Goal: Ask a question

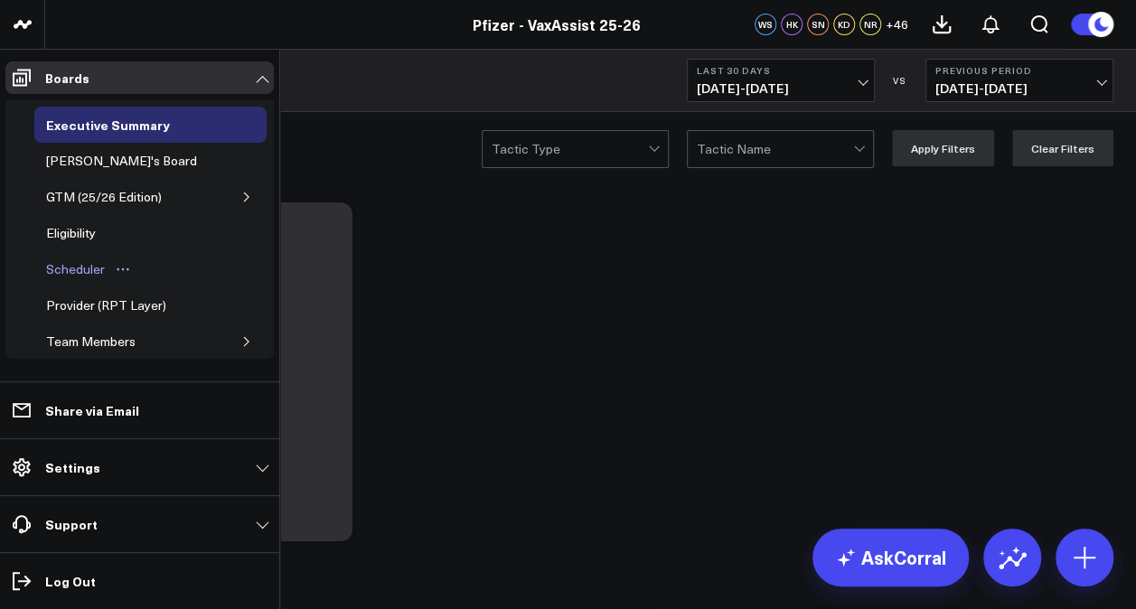
click at [76, 261] on div "Scheduler" at bounding box center [76, 269] width 68 height 22
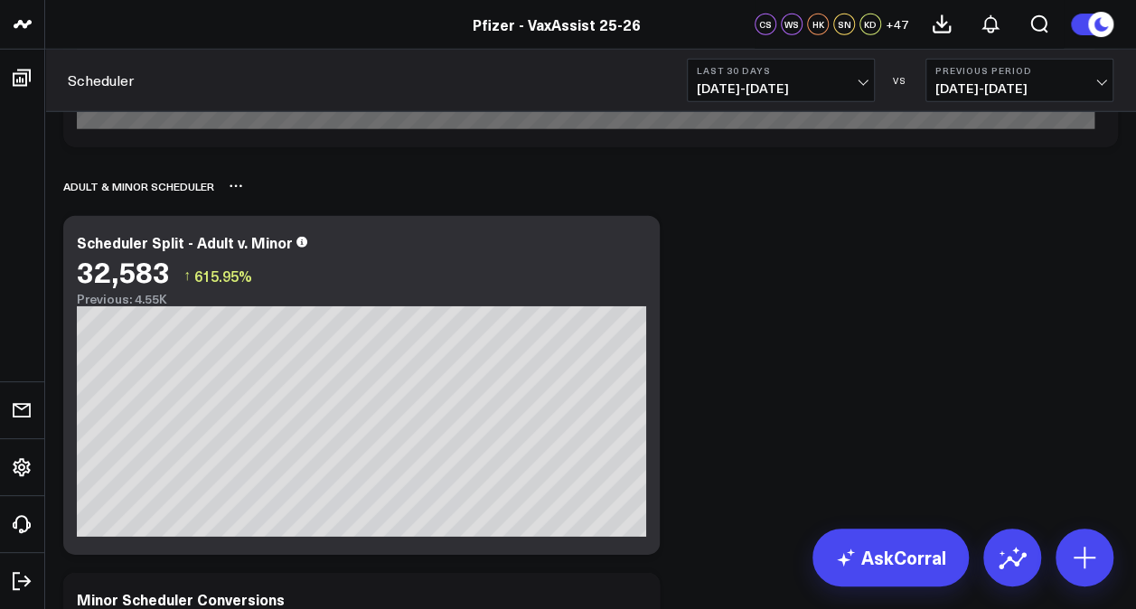
scroll to position [2400, 0]
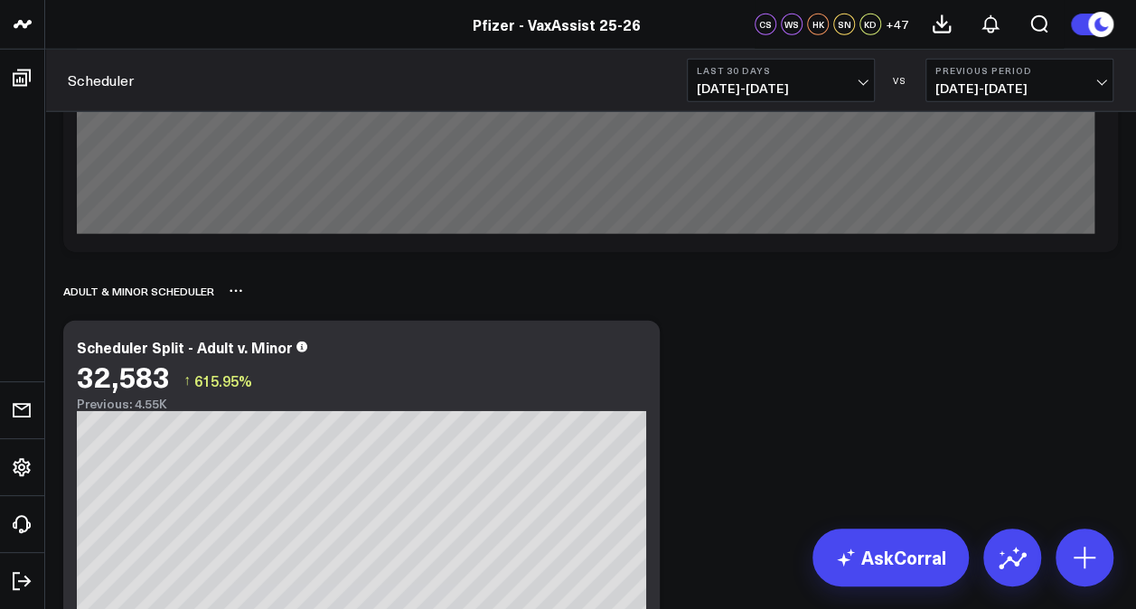
click at [235, 295] on icon at bounding box center [236, 291] width 14 height 14
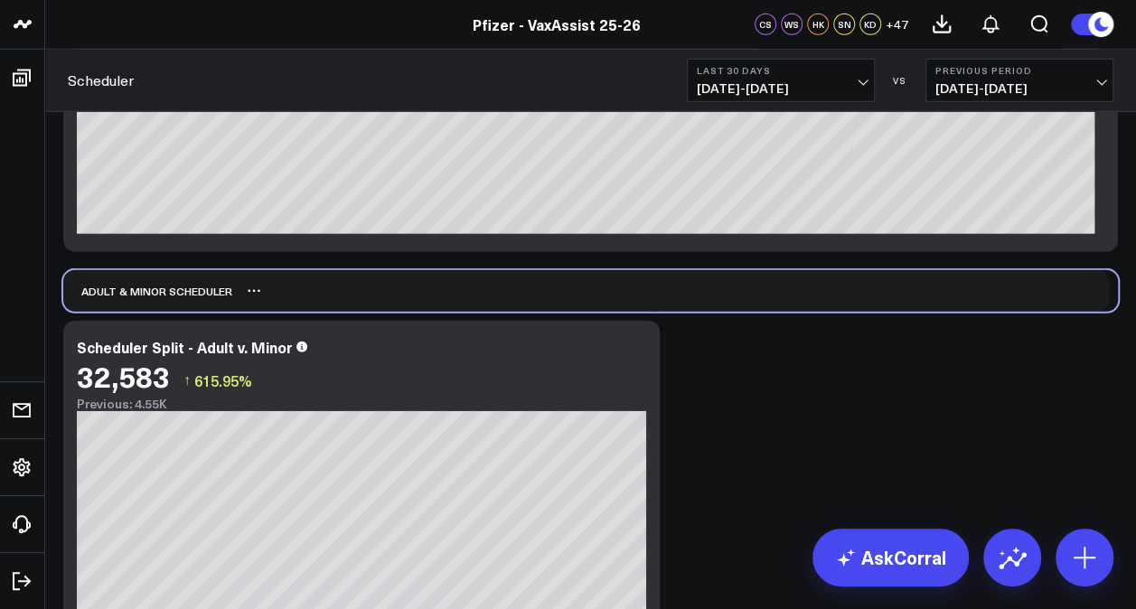
click at [206, 308] on div "ADULT & MINOR SCHEDULER" at bounding box center [147, 291] width 169 height 42
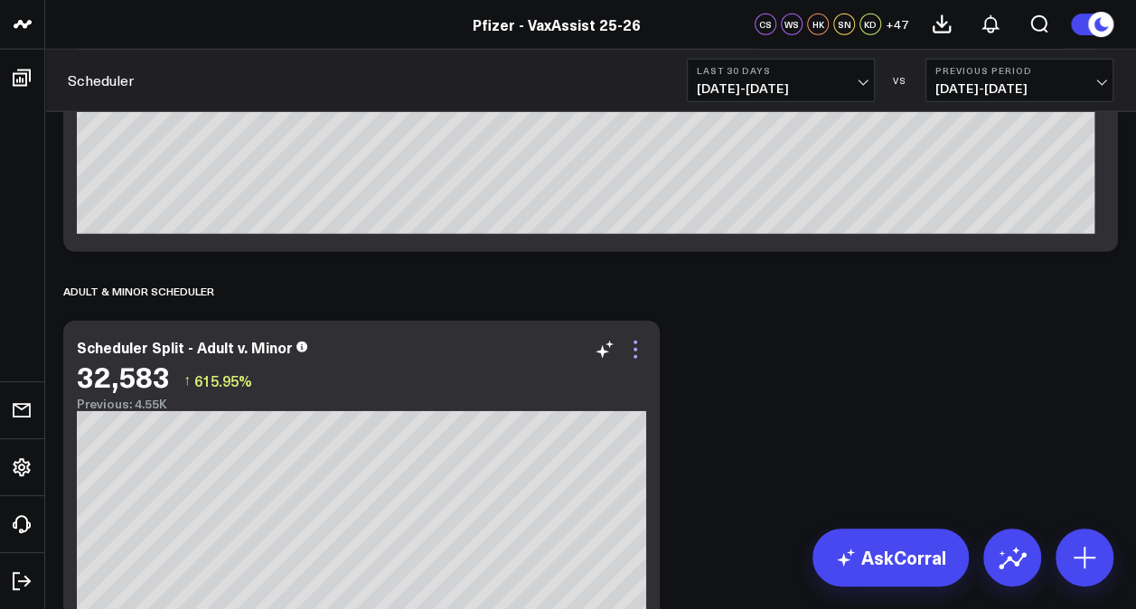
click at [642, 351] on icon at bounding box center [635, 350] width 22 height 22
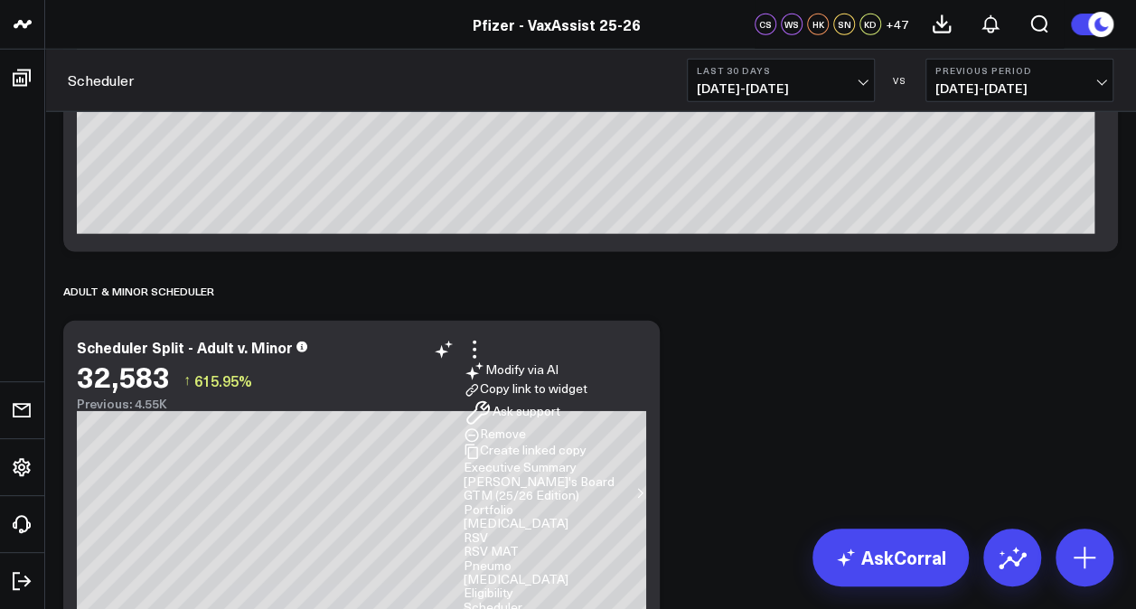
click at [540, 399] on li "Ask support" at bounding box center [555, 413] width 183 height 29
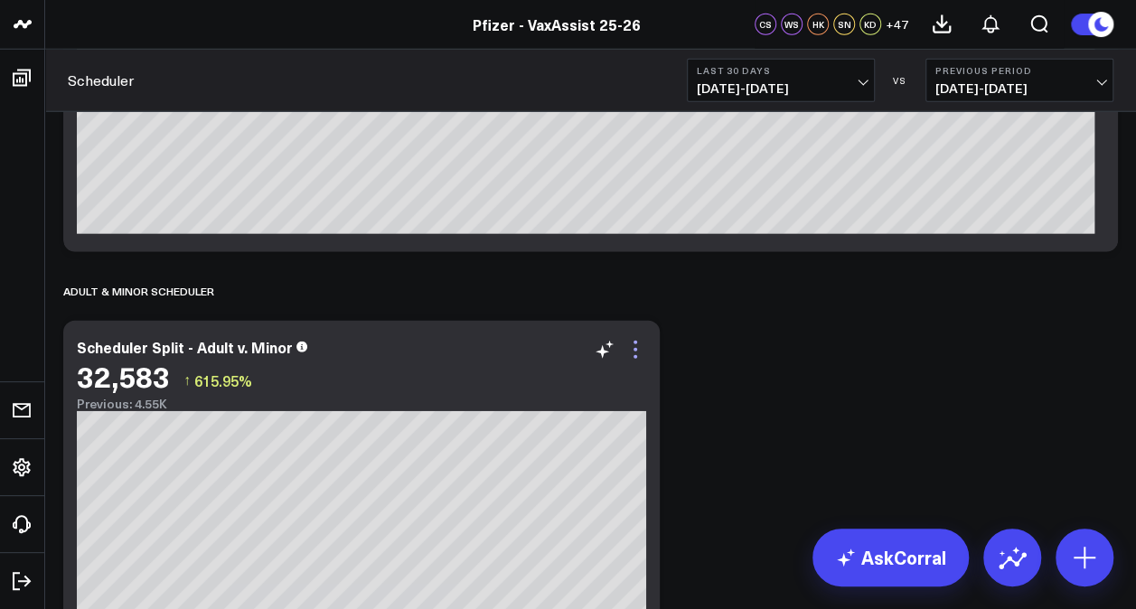
click at [641, 352] on icon at bounding box center [635, 350] width 22 height 22
click at [651, 321] on div "Scheduler Split - Adult v. Minor 32,583 ↑ 615.95% Previous: 4.55K [fontSize:10p…" at bounding box center [361, 490] width 596 height 339
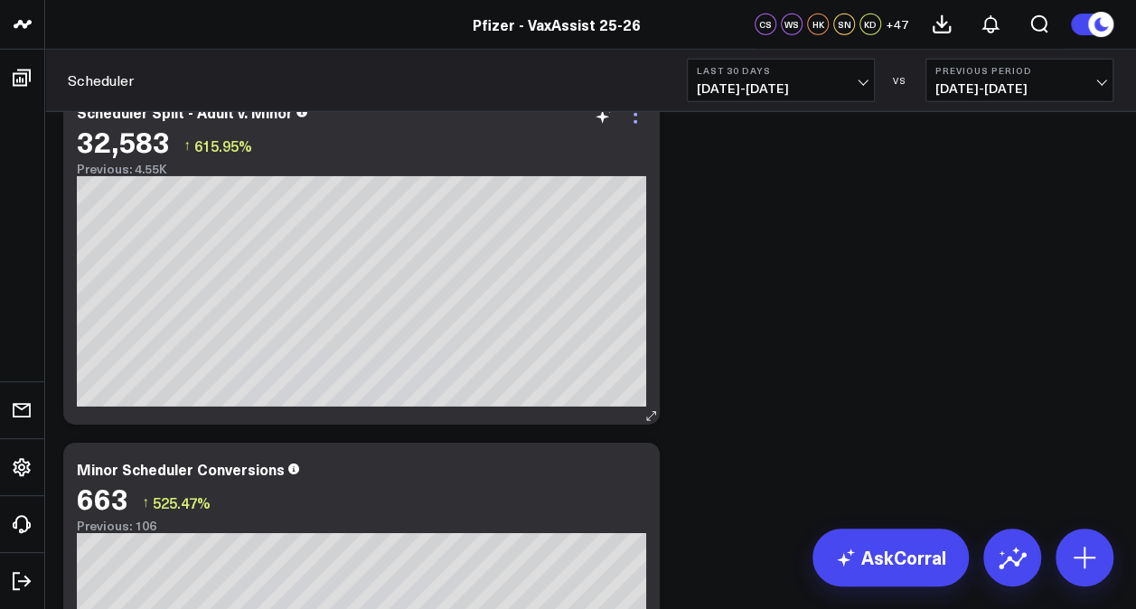
scroll to position [2472, 0]
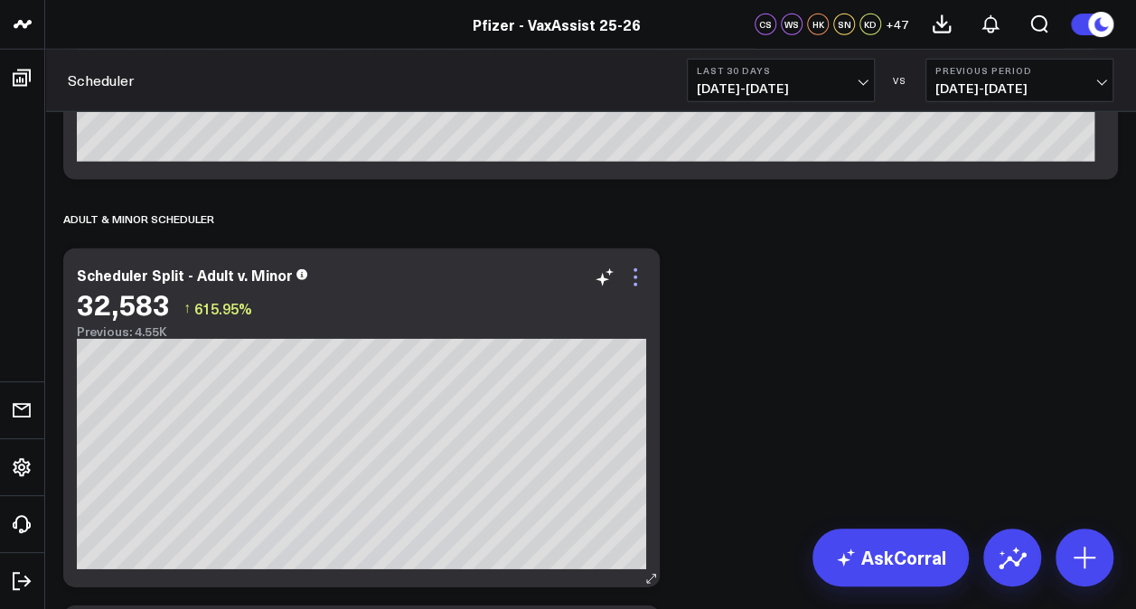
click at [643, 277] on icon at bounding box center [635, 278] width 22 height 22
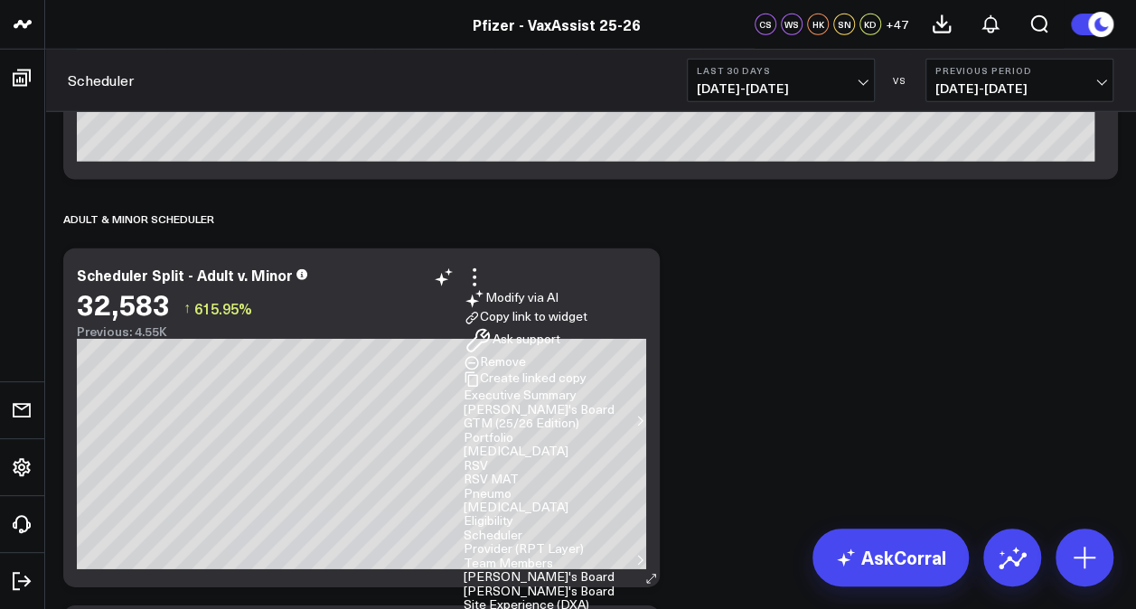
click at [560, 326] on button "Ask support" at bounding box center [512, 340] width 97 height 29
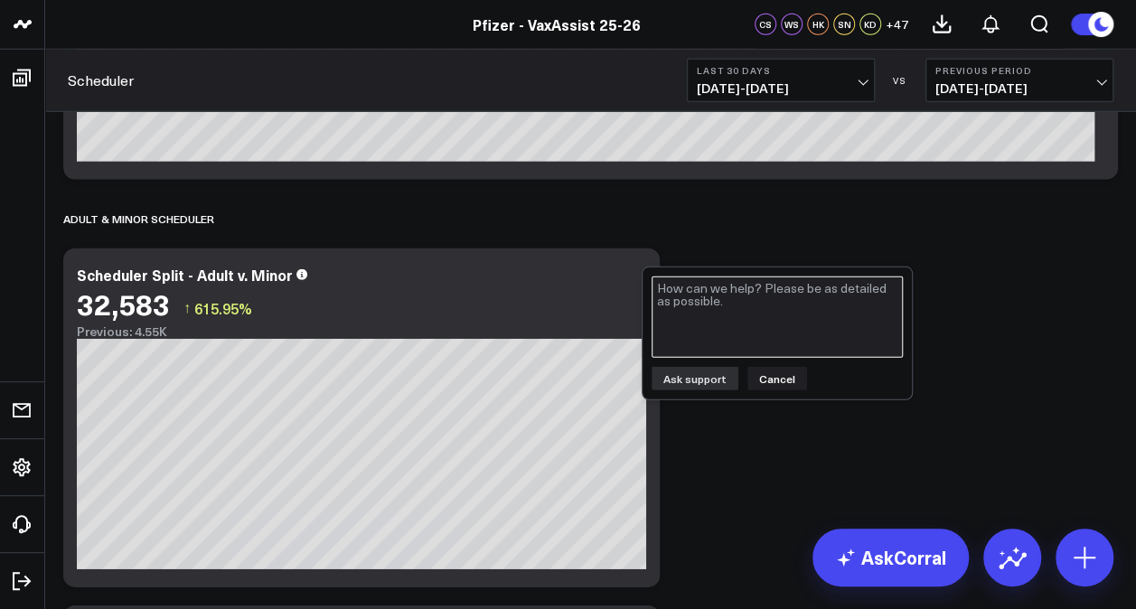
click at [745, 309] on textarea at bounding box center [777, 317] width 251 height 81
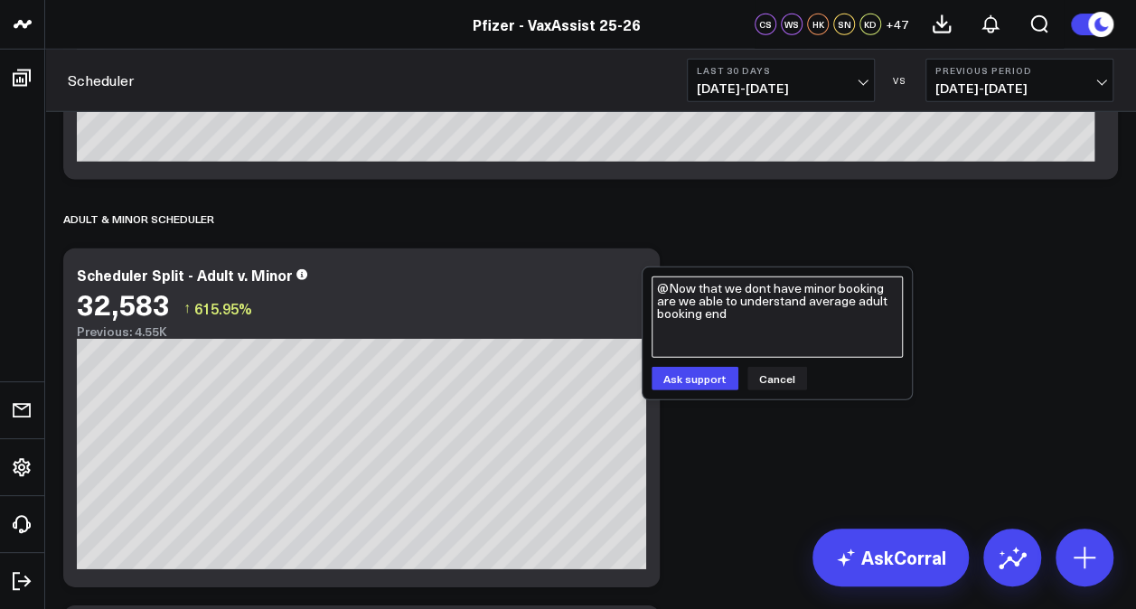
click at [858, 300] on textarea "@Now that we dont have minor booking are we able to understand average adult bo…" at bounding box center [777, 317] width 251 height 81
click at [830, 314] on textarea "@Now that we dont have minor booking are we able to understand average end to e…" at bounding box center [777, 317] width 251 height 81
type textarea "@Now that we dont have minor booking are we able to understand average end to e…"
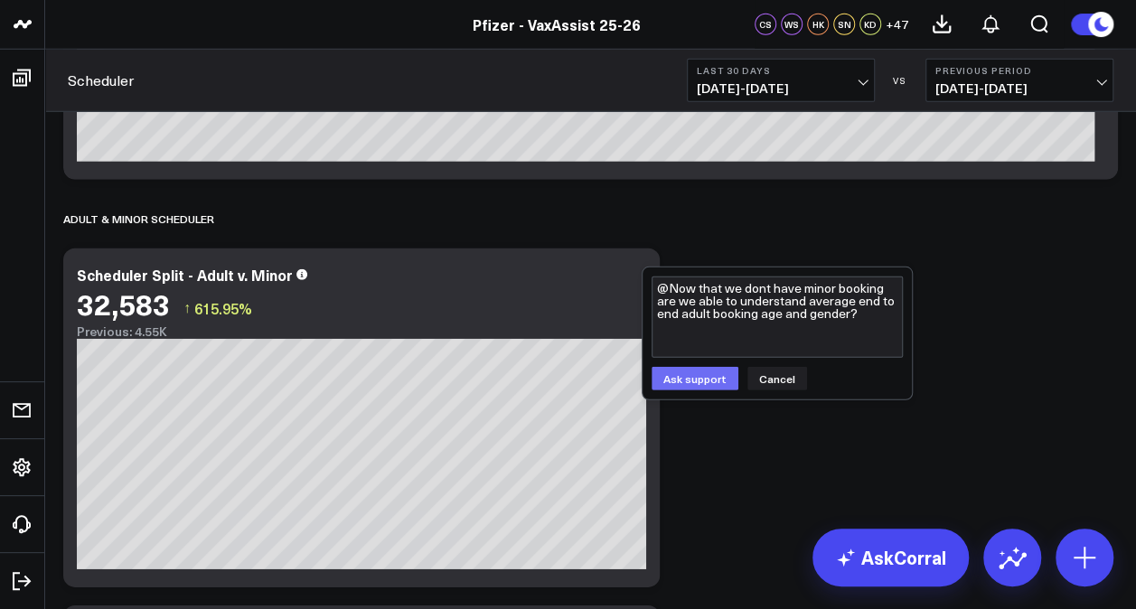
click at [725, 376] on button "Ask support" at bounding box center [695, 378] width 87 height 23
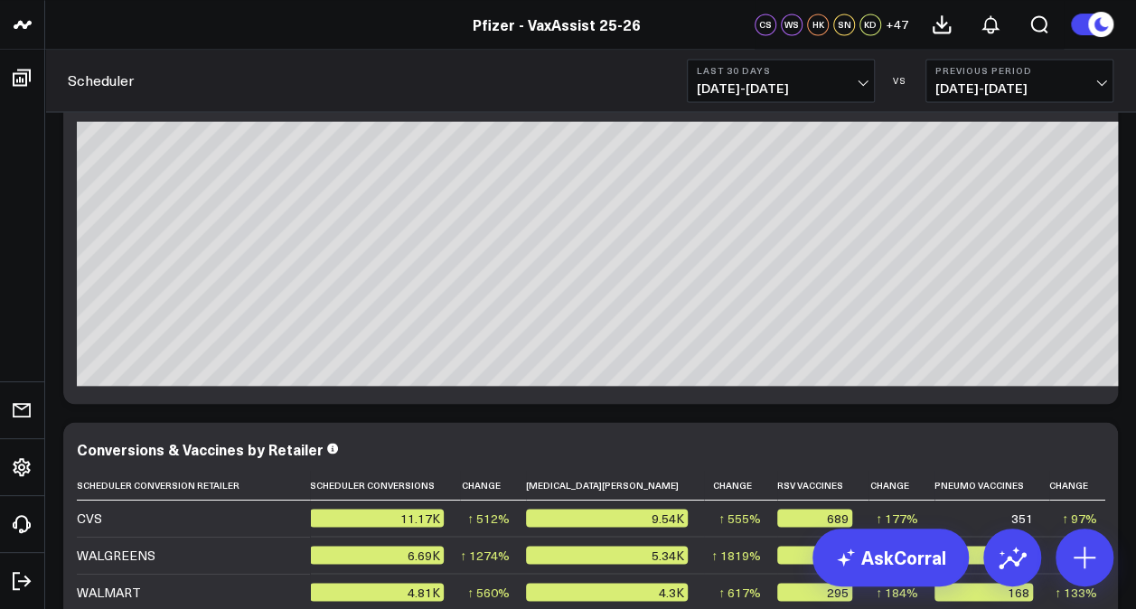
scroll to position [4863, 0]
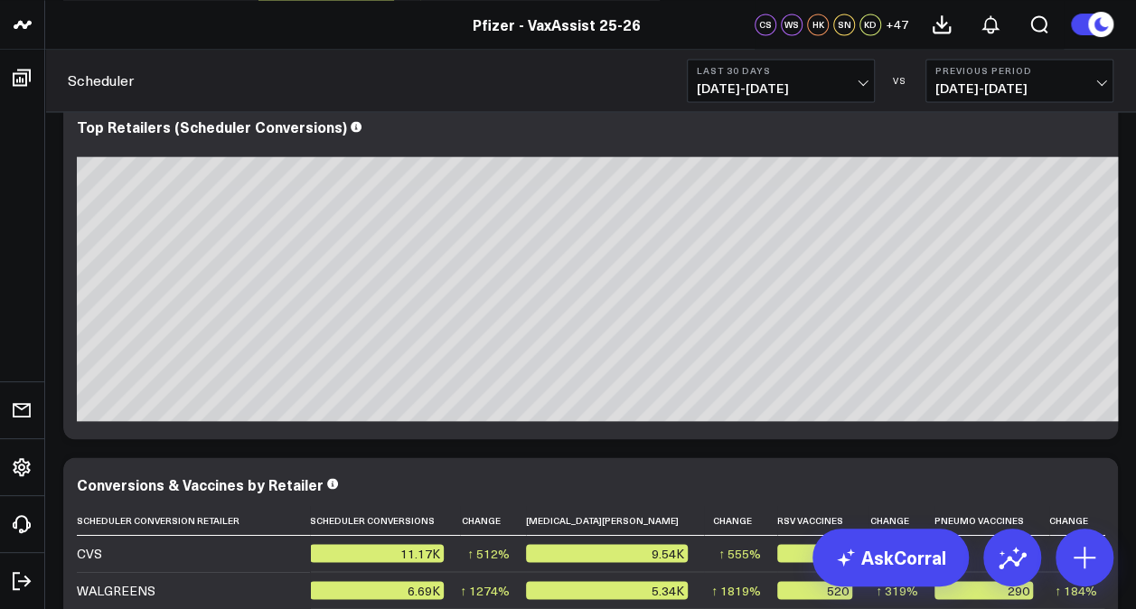
click at [992, 77] on button "Previous Period [DATE] - [DATE]" at bounding box center [1019, 80] width 188 height 43
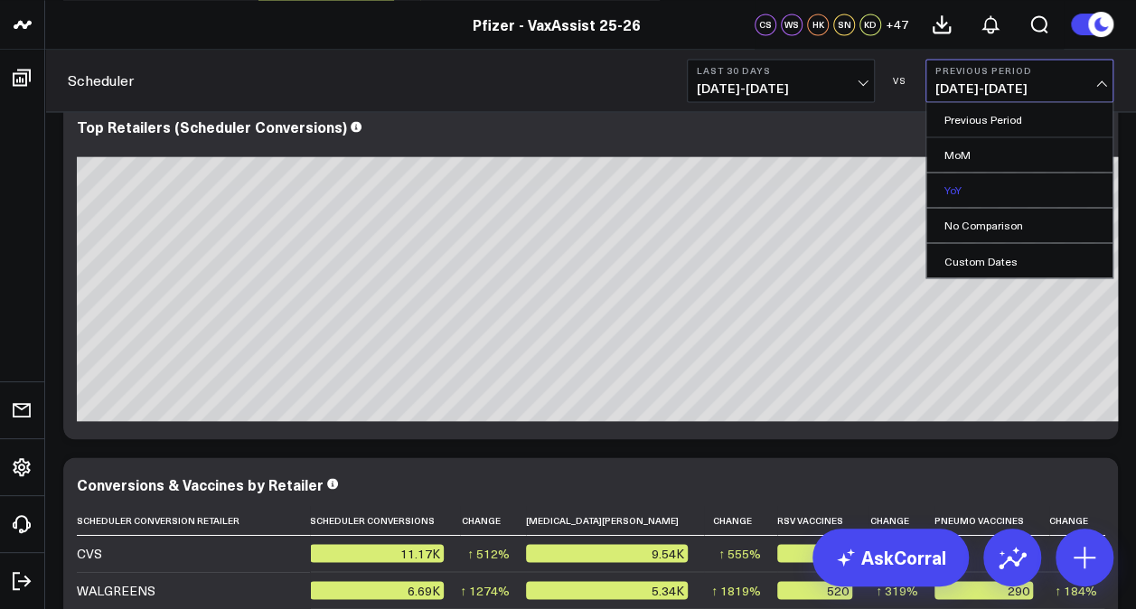
click at [966, 182] on link "YoY" at bounding box center [1019, 190] width 186 height 34
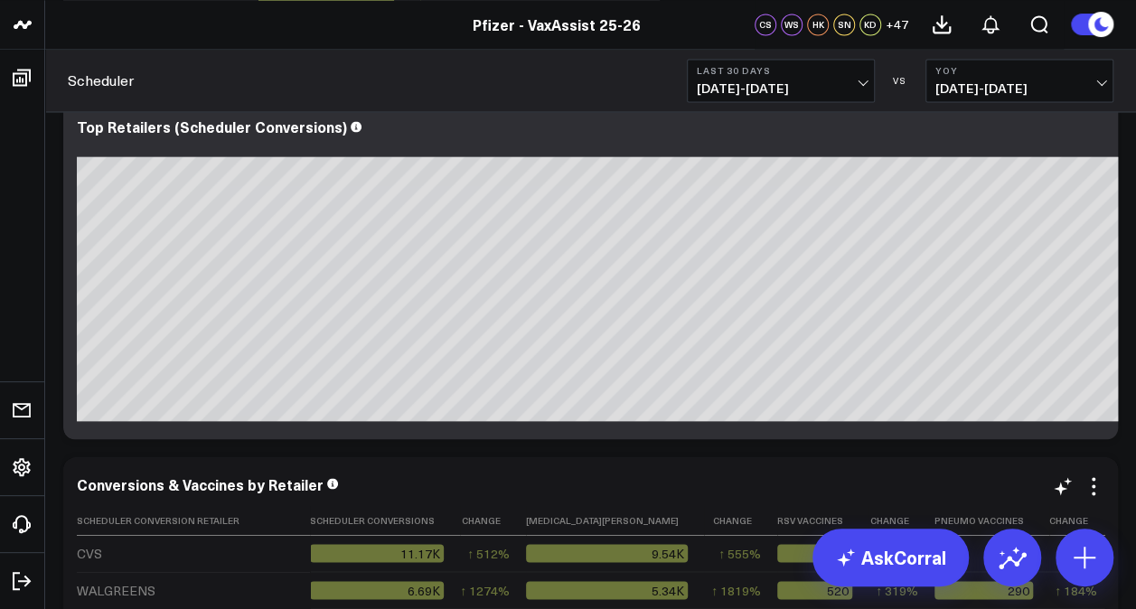
click at [973, 418] on div "Top Retailers (Scheduler Conversions)" at bounding box center [668, 269] width 1211 height 339
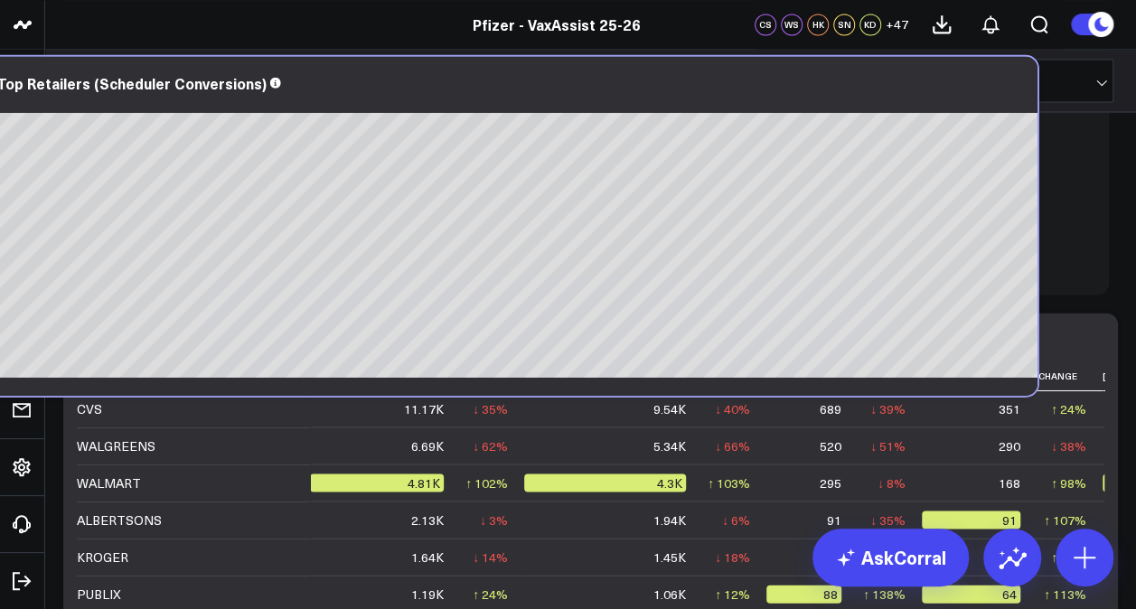
scroll to position [0, 165]
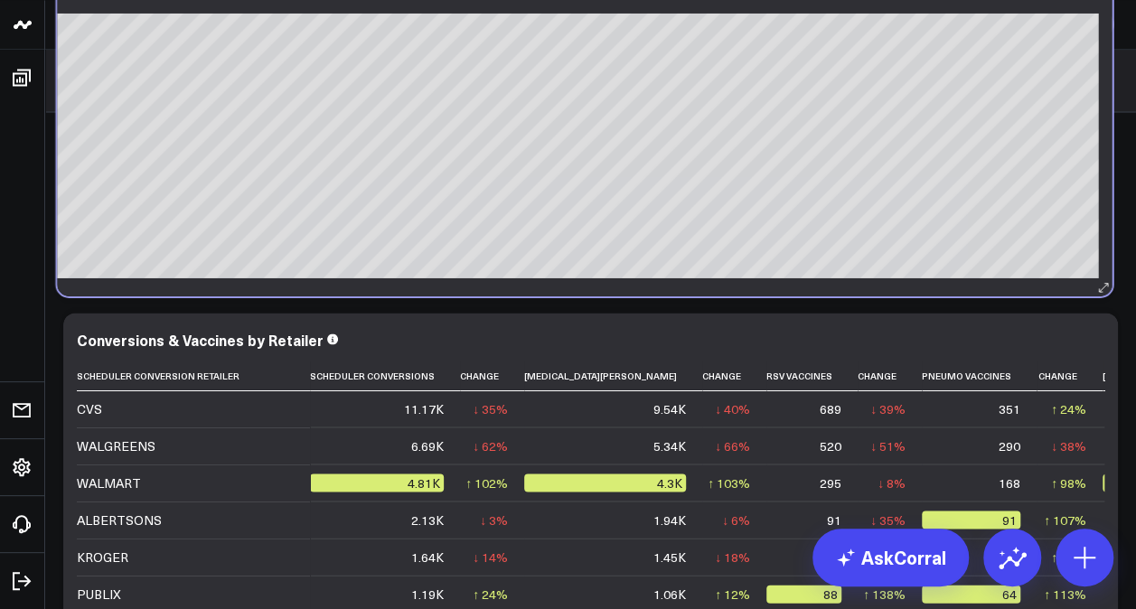
click at [858, 286] on div "Top Retailers (Scheduler Conversions)" at bounding box center [506, 126] width 1211 height 339
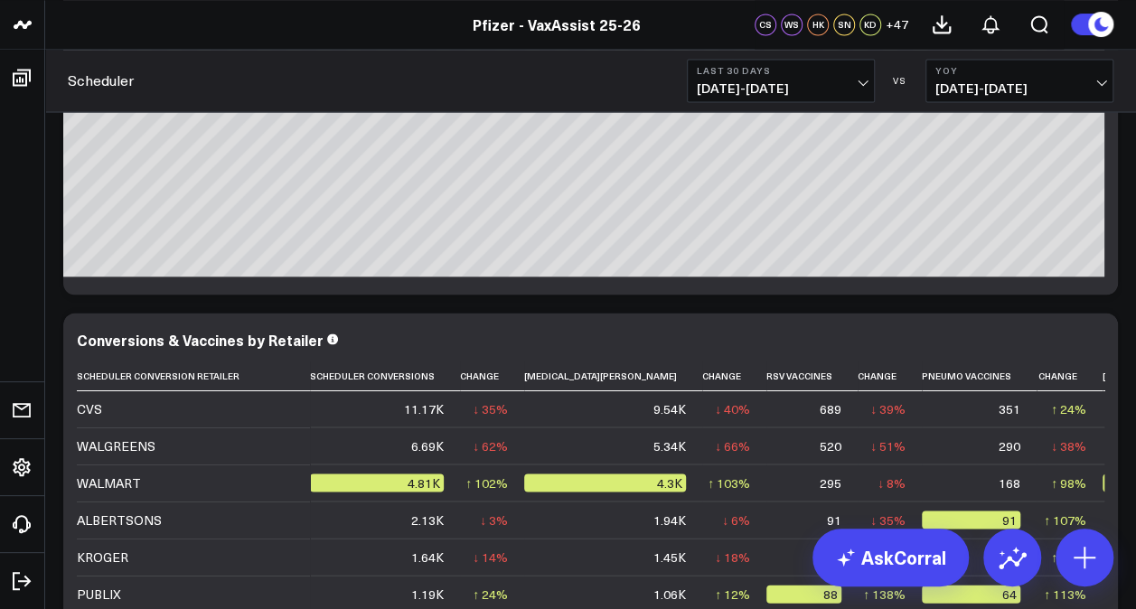
drag, startPoint x: 819, startPoint y: 87, endPoint x: 792, endPoint y: 81, distance: 27.6
click at [780, 81] on span "[DATE] - [DATE]" at bounding box center [781, 88] width 168 height 14
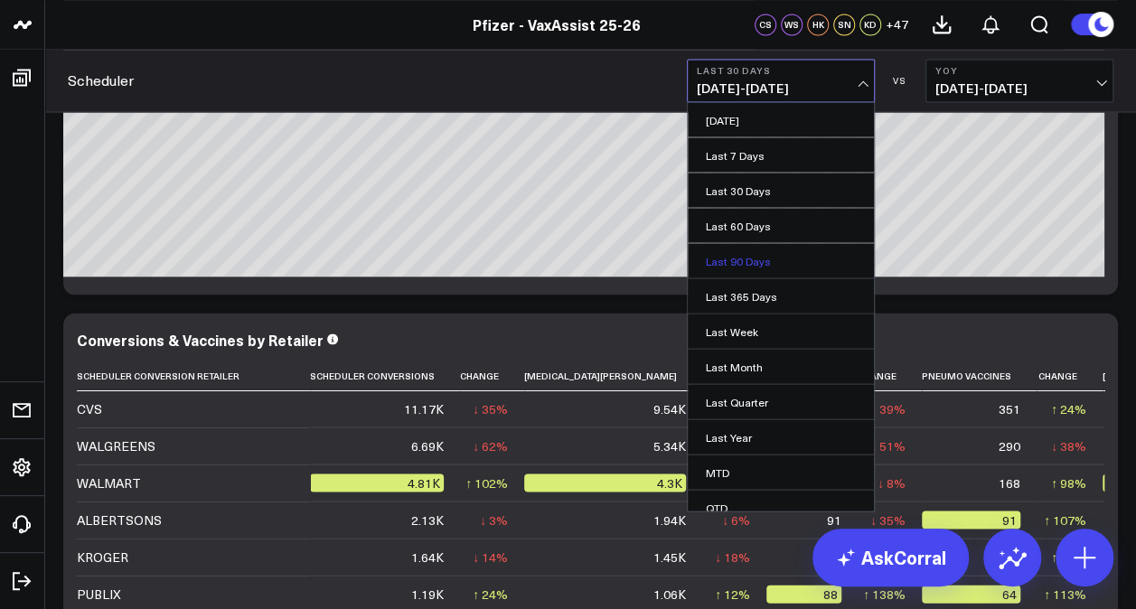
scroll to position [80, 0]
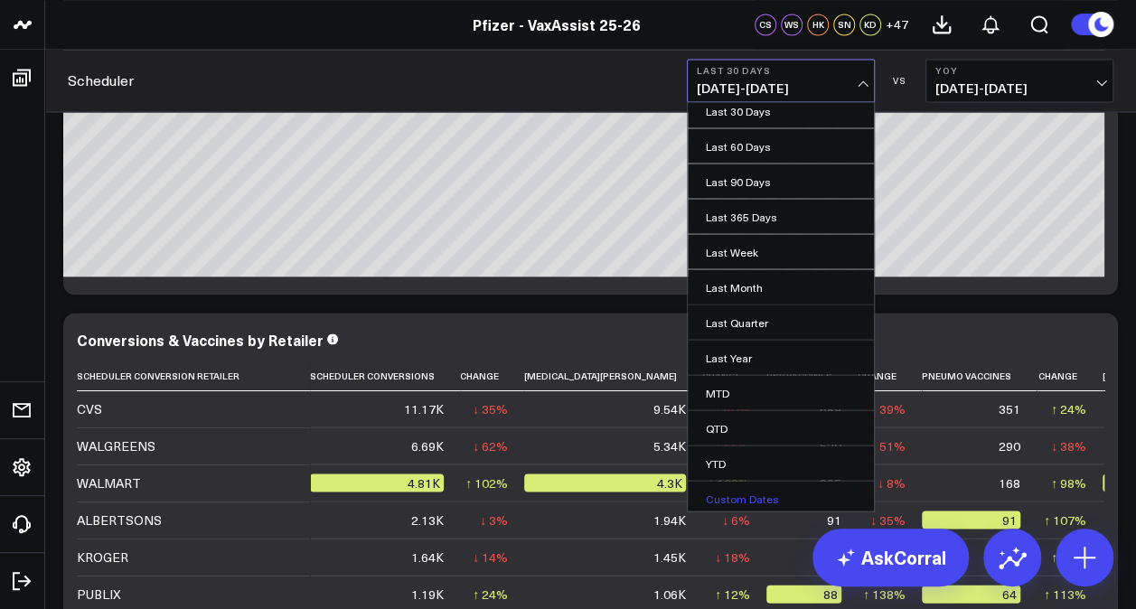
click at [746, 482] on link "Custom Dates" at bounding box center [781, 498] width 186 height 34
select select "9"
select select "2025"
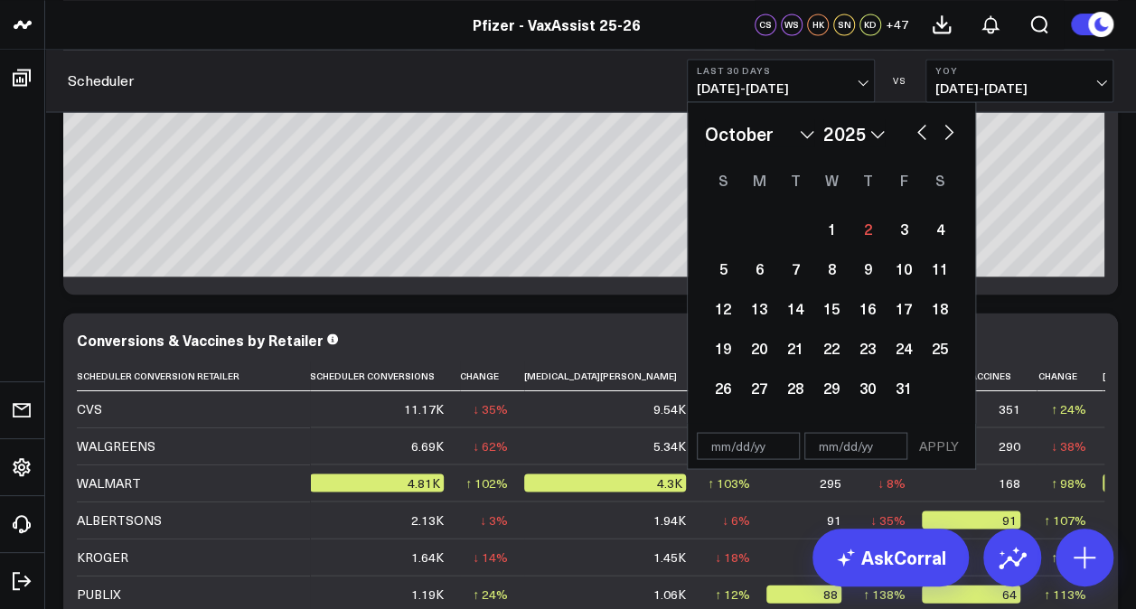
click at [713, 440] on input "text" at bounding box center [748, 445] width 103 height 27
type input "9"
select select "9"
select select "2025"
type input "[DATE]"
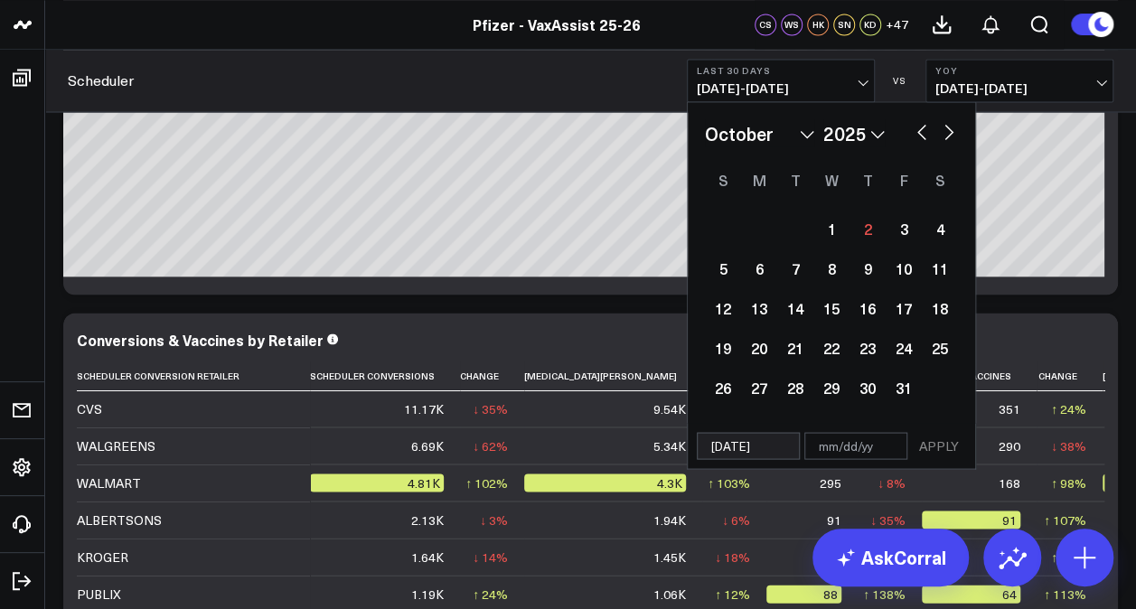
select select "8"
select select "2024"
click at [1021, 76] on button "YoY [DATE] - [DATE]" at bounding box center [1019, 80] width 188 height 43
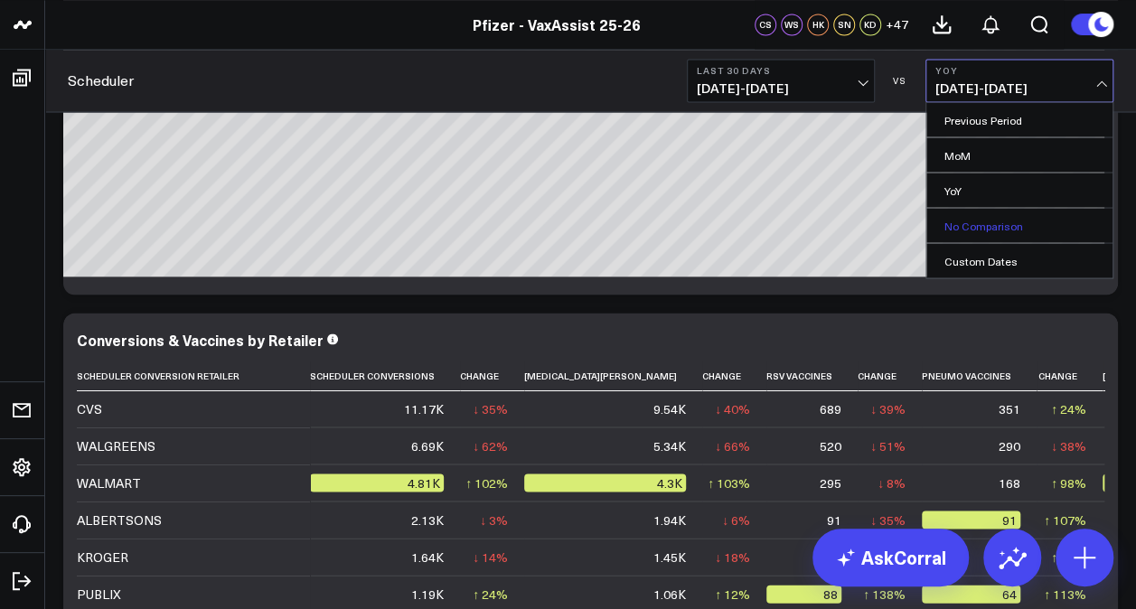
click at [980, 224] on link "No Comparison" at bounding box center [1019, 225] width 186 height 34
click at [784, 76] on button "Last 30 Days [DATE] - [DATE]" at bounding box center [781, 80] width 188 height 43
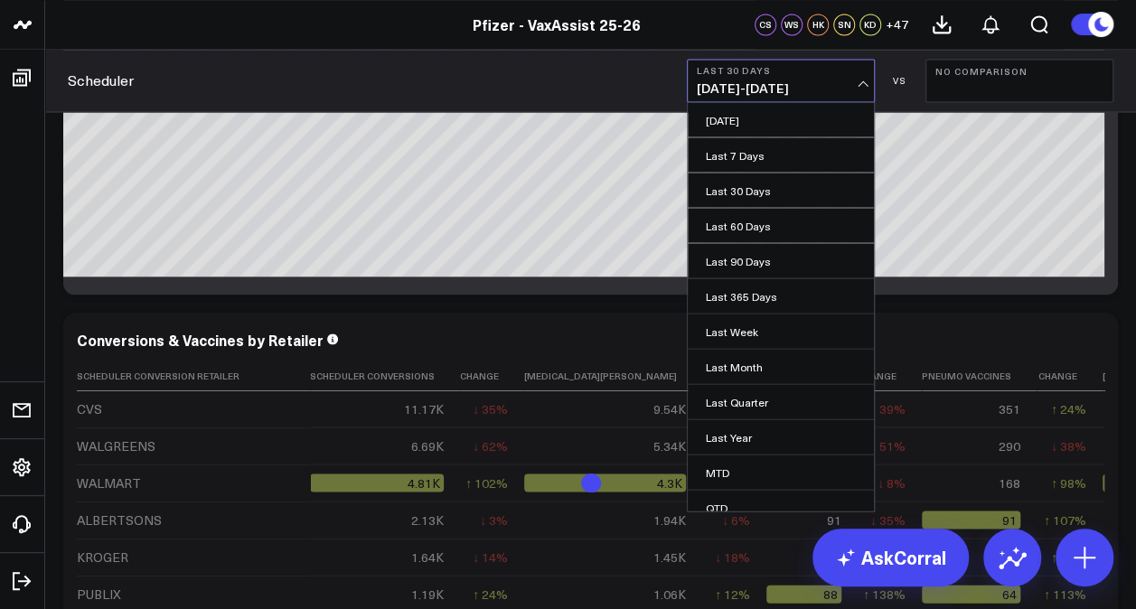
click at [751, 492] on link "QTD" at bounding box center [781, 507] width 186 height 34
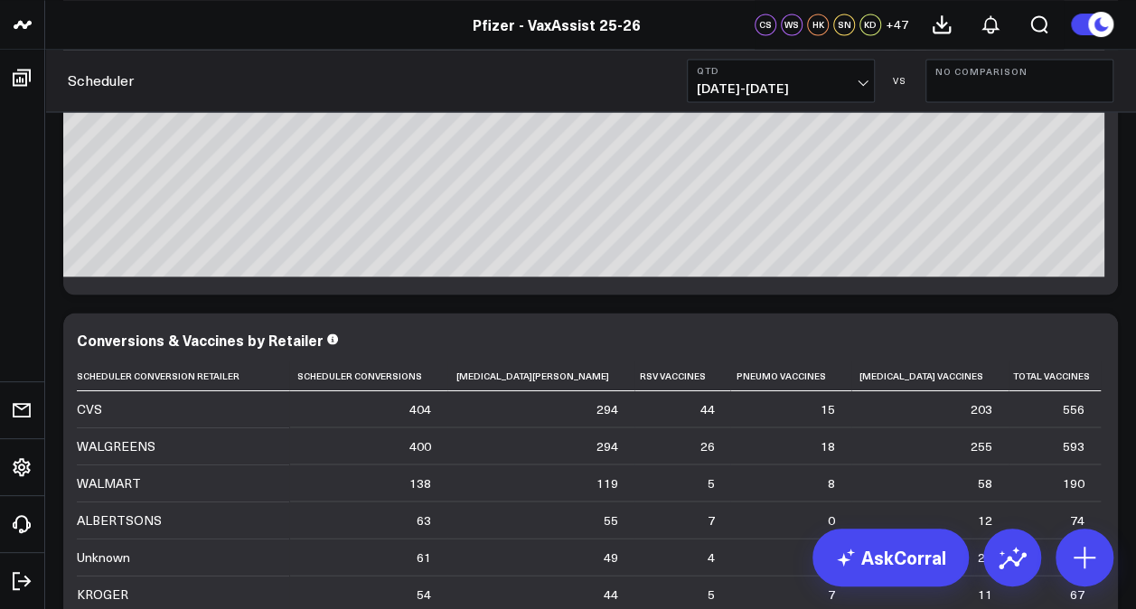
click at [844, 74] on b "QTD" at bounding box center [781, 70] width 168 height 11
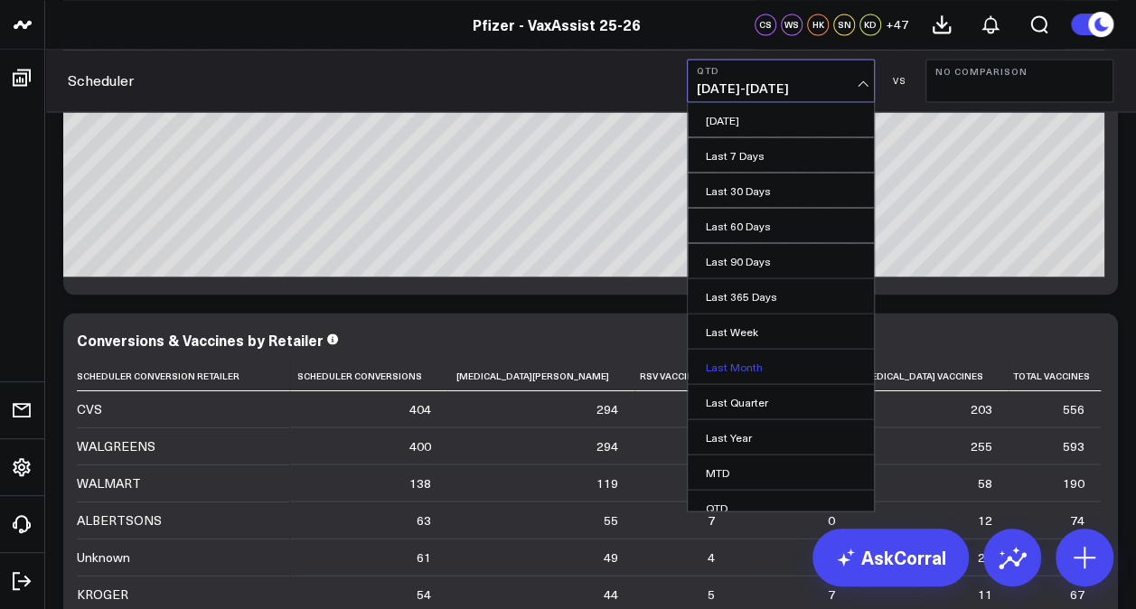
scroll to position [80, 0]
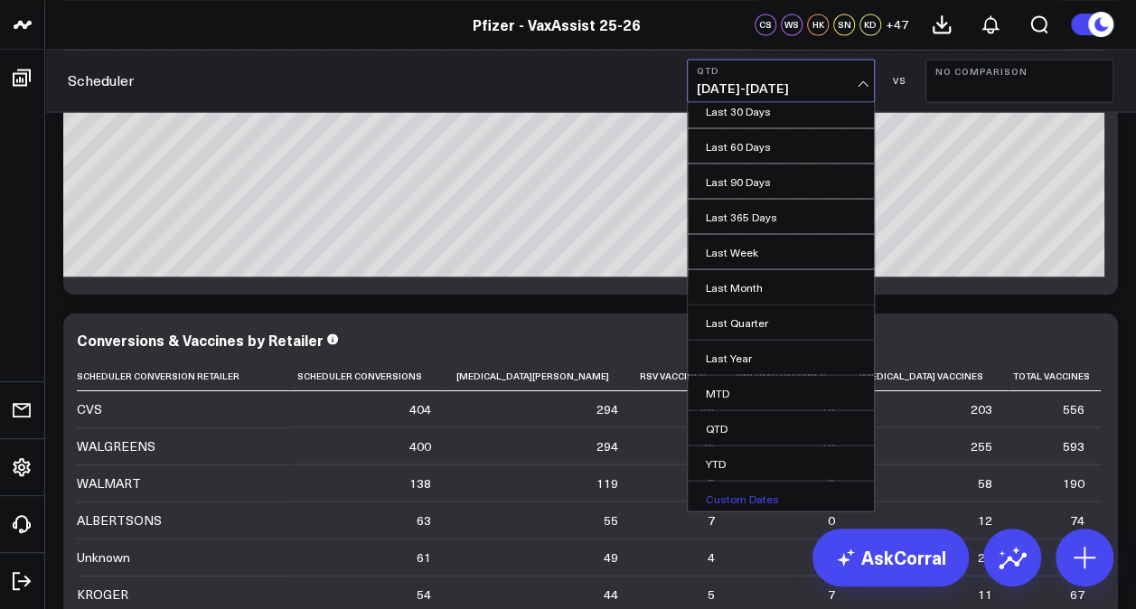
click at [753, 488] on link "Custom Dates" at bounding box center [781, 498] width 186 height 34
select select "9"
select select "2025"
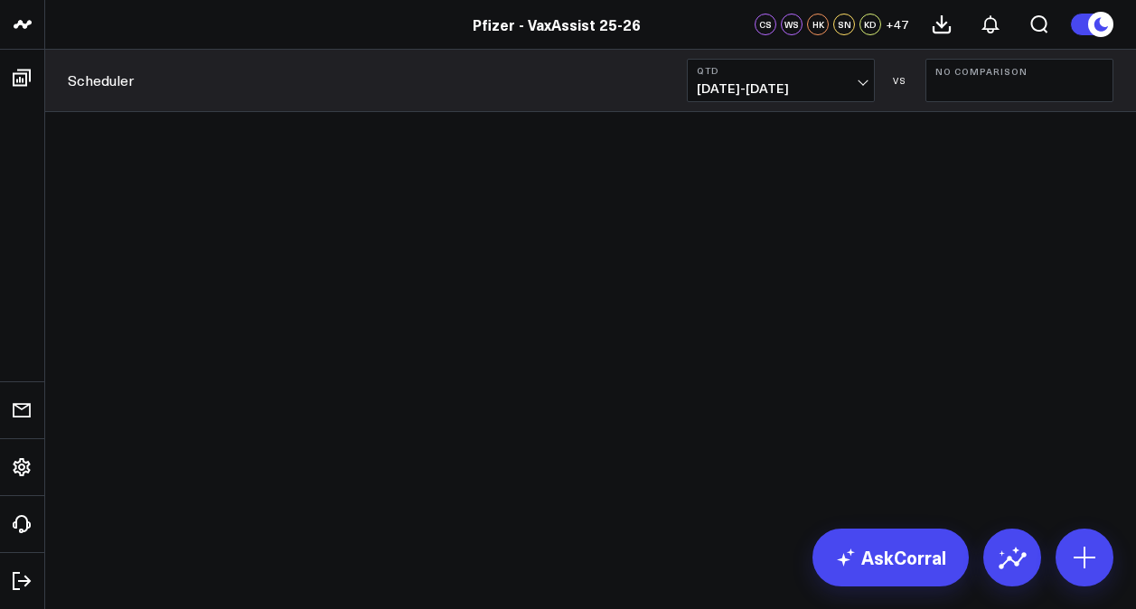
scroll to position [208, 0]
